Goal: Transaction & Acquisition: Purchase product/service

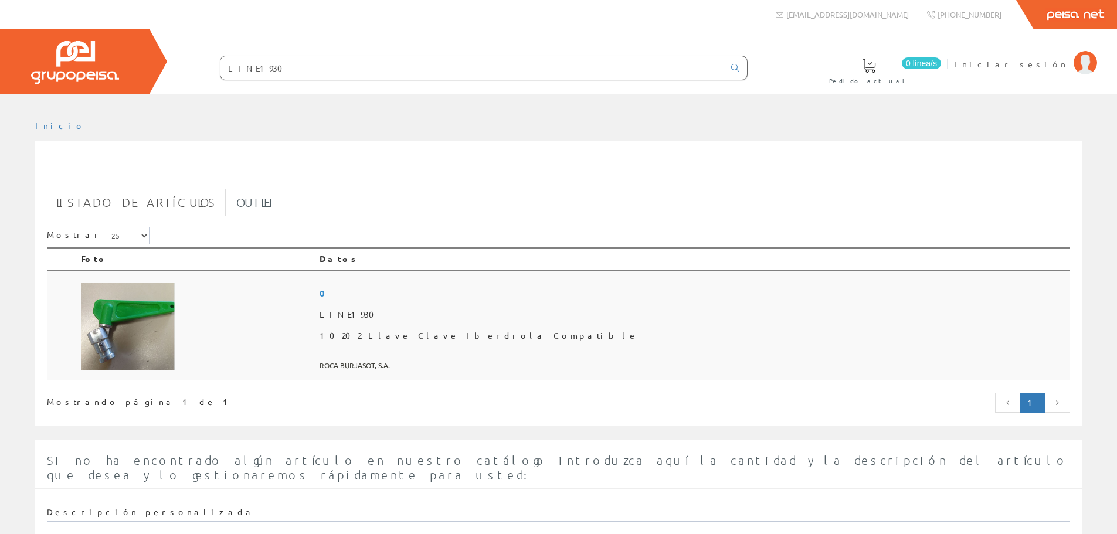
click at [110, 337] on img at bounding box center [128, 327] width 94 height 88
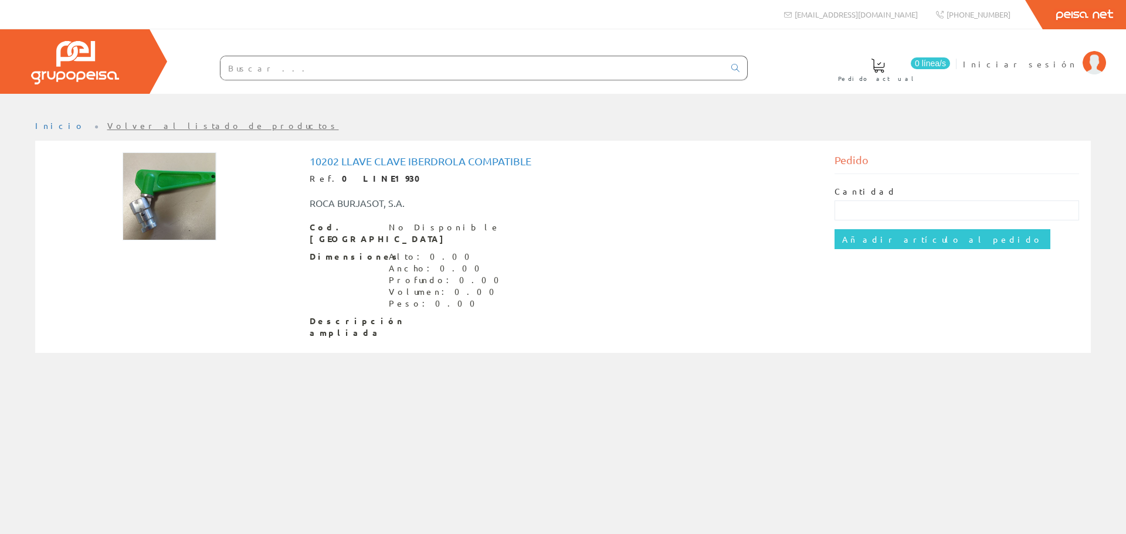
click at [182, 212] on img at bounding box center [170, 196] width 94 height 88
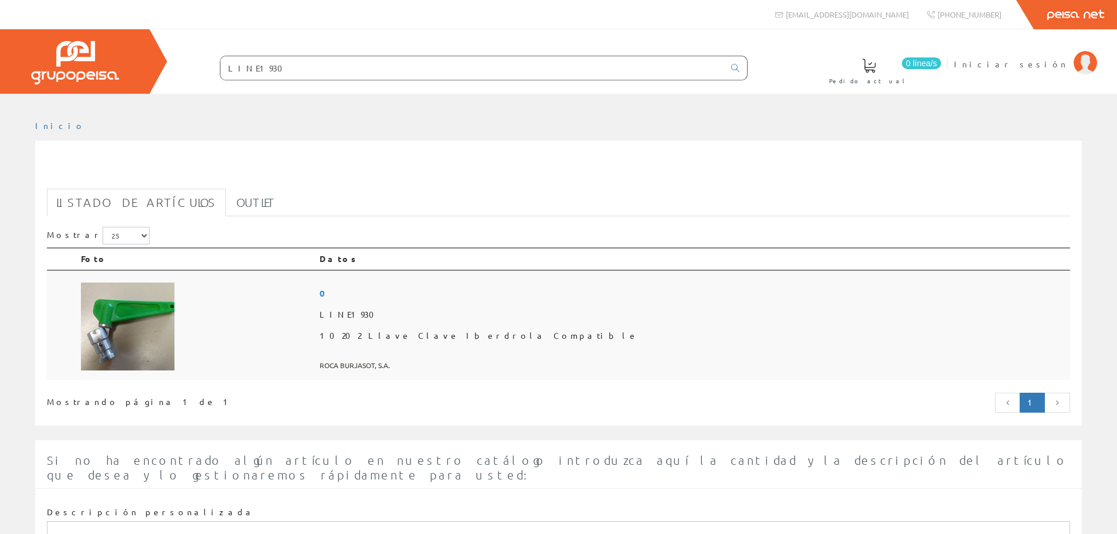
click at [100, 338] on img at bounding box center [128, 327] width 94 height 88
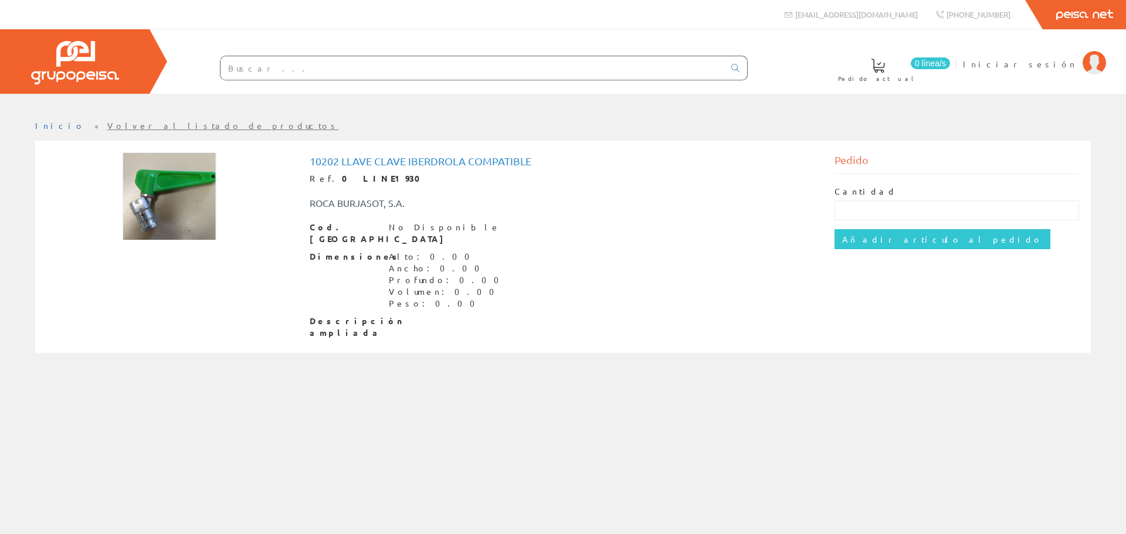
click at [167, 215] on img at bounding box center [170, 196] width 94 height 88
click at [175, 204] on img at bounding box center [170, 196] width 94 height 88
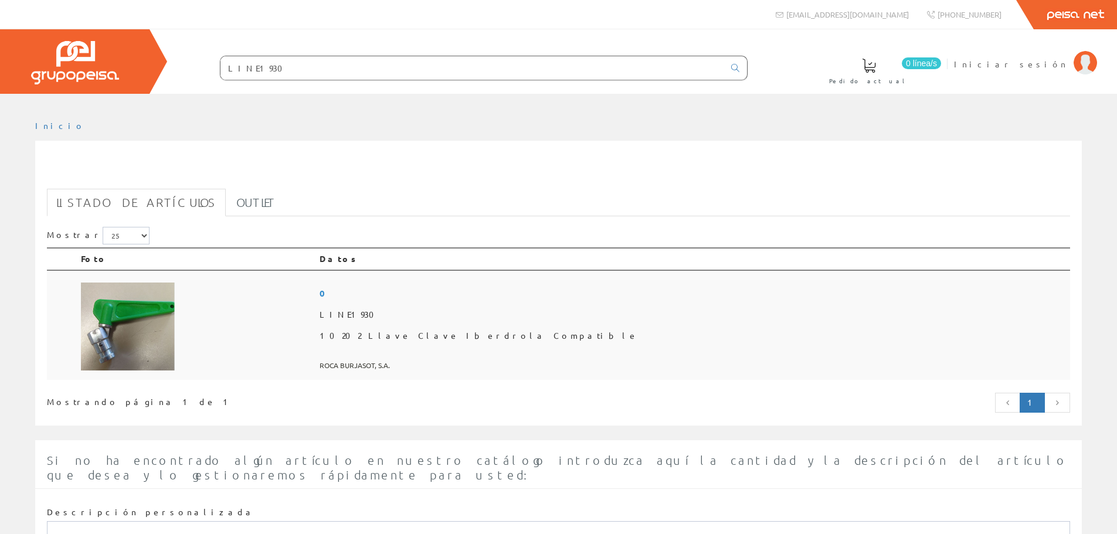
click at [118, 345] on img at bounding box center [128, 327] width 94 height 88
